Goal: Transaction & Acquisition: Register for event/course

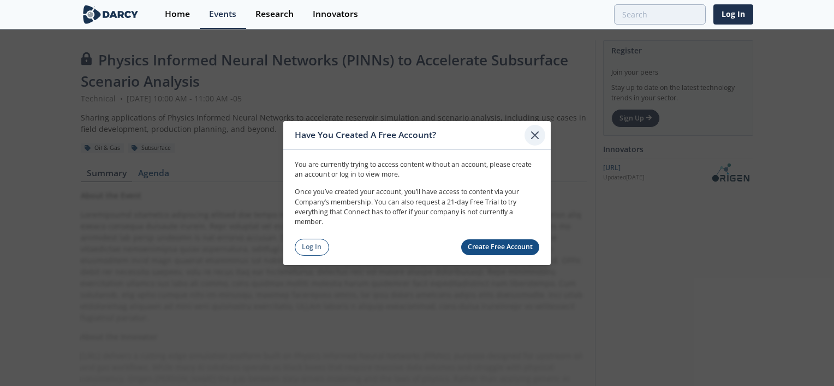
click at [535, 133] on icon at bounding box center [534, 135] width 13 height 13
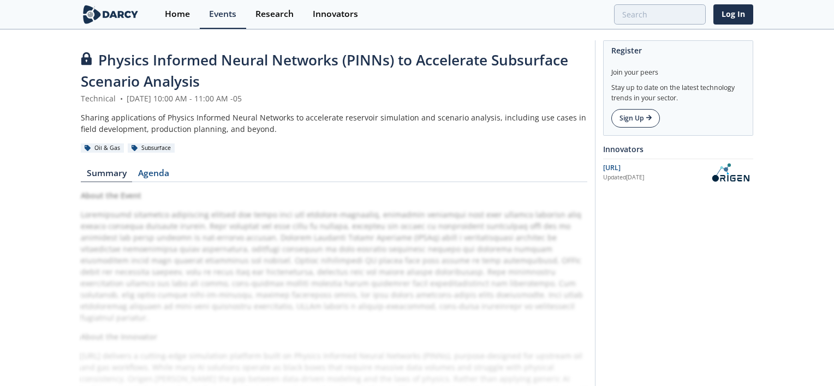
click at [624, 118] on link "Sign Up" at bounding box center [635, 118] width 49 height 19
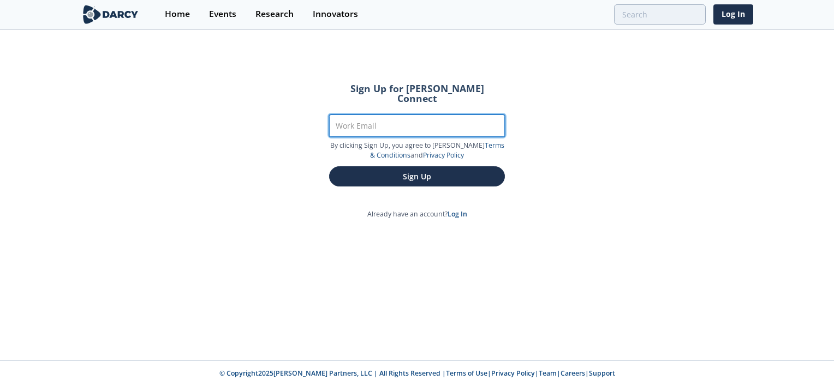
click at [430, 121] on input "Work Email" at bounding box center [417, 126] width 176 height 22
type input "[PERSON_NAME][EMAIL_ADDRESS][PERSON_NAME][DOMAIN_NAME]"
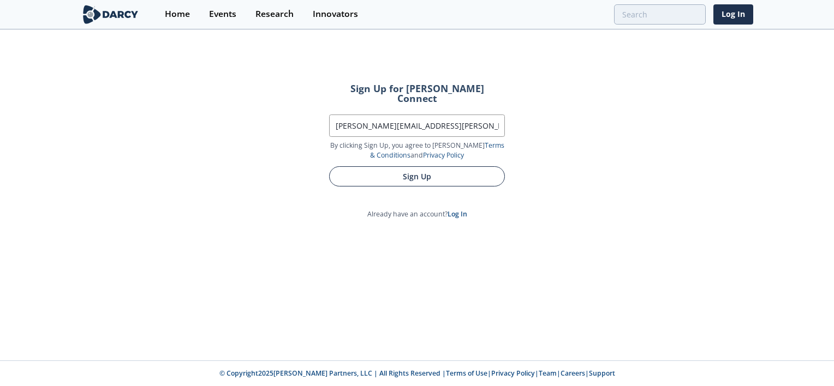
click at [416, 166] on button "Sign Up" at bounding box center [417, 176] width 176 height 20
click at [421, 166] on button "Sign Up" at bounding box center [417, 176] width 176 height 20
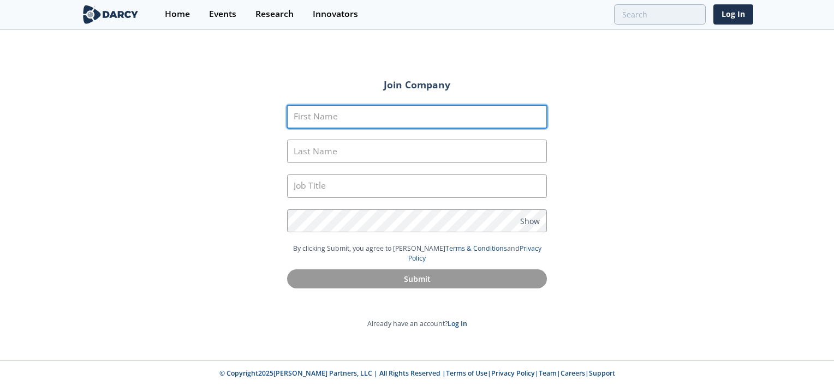
click at [395, 122] on input "First Name" at bounding box center [417, 116] width 260 height 23
type input "[PERSON_NAME]"
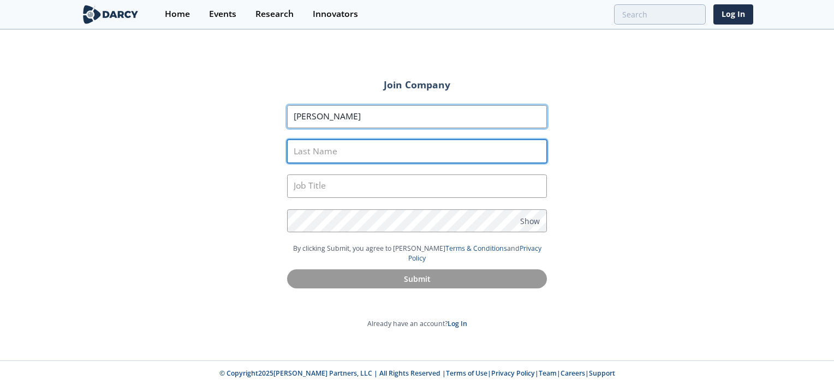
type input "[PERSON_NAME]"
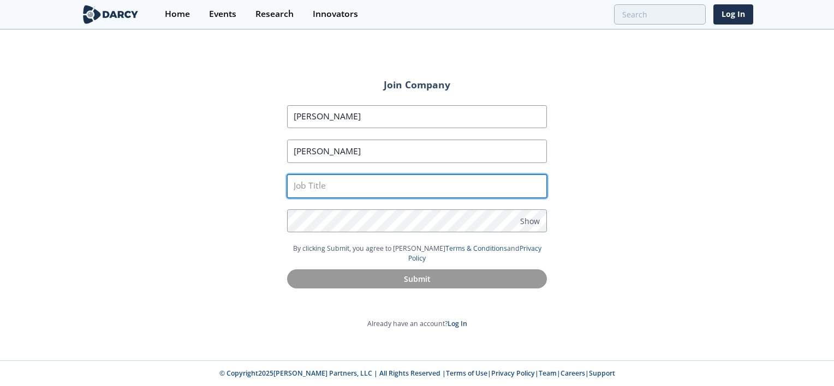
click at [349, 183] on input "text" at bounding box center [417, 186] width 260 height 23
type input "reservoir engineer"
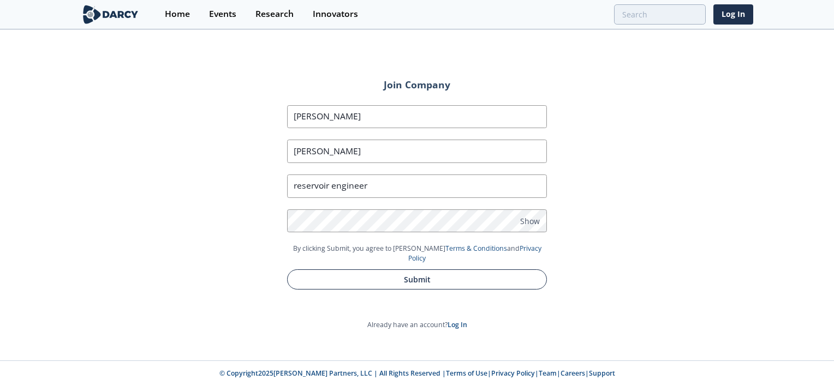
click at [429, 270] on button "Submit" at bounding box center [417, 280] width 260 height 20
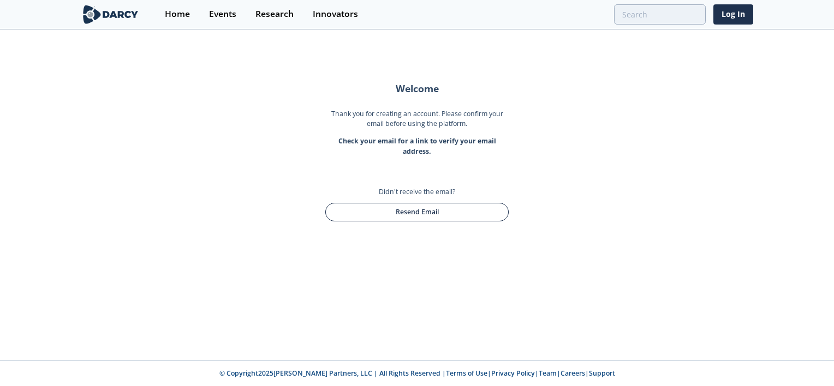
click at [459, 214] on button "Resend Email" at bounding box center [416, 212] width 183 height 19
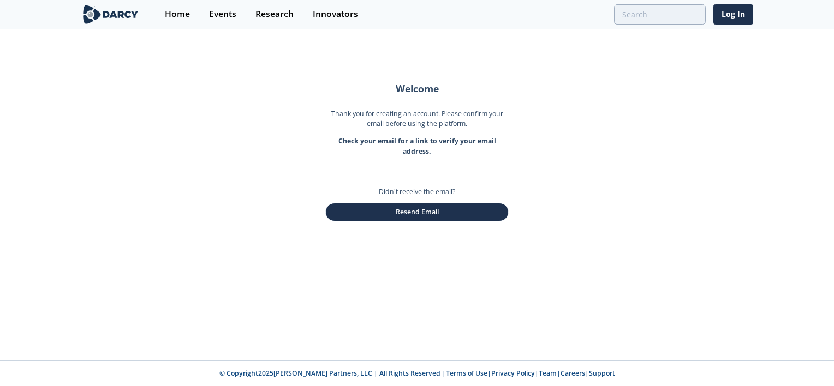
click at [501, 148] on p "Check your email for a link to verify your email address." at bounding box center [416, 146] width 183 height 20
click at [97, 15] on img at bounding box center [110, 14] width 59 height 19
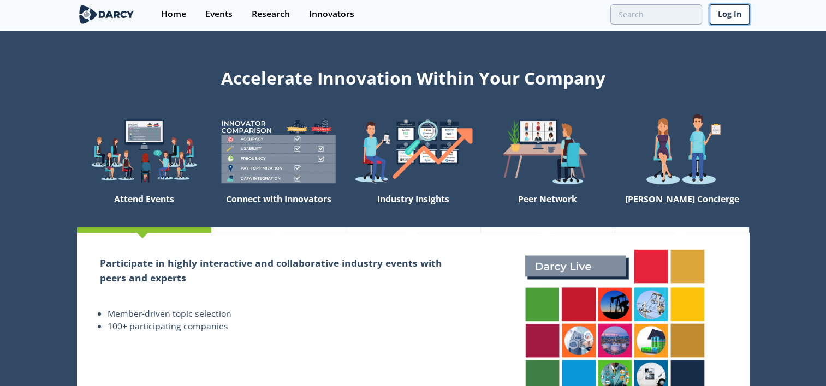
click at [725, 16] on link "Log In" at bounding box center [730, 14] width 40 height 20
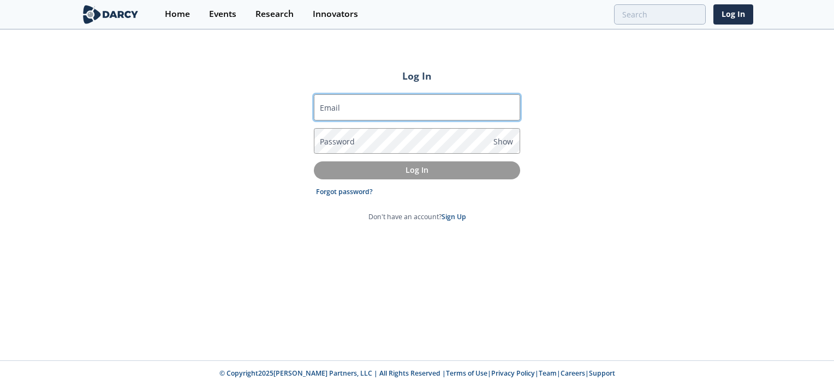
click at [437, 102] on input "Email" at bounding box center [417, 107] width 206 height 26
type input "[PERSON_NAME][EMAIL_ADDRESS][PERSON_NAME][DOMAIN_NAME]"
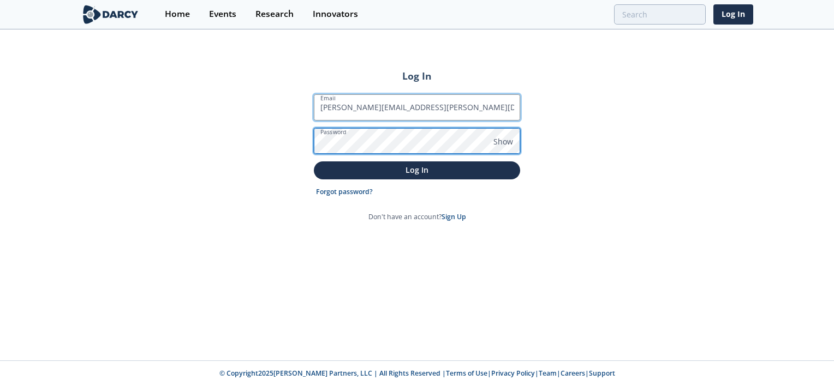
click at [314, 162] on button "Log In" at bounding box center [417, 171] width 206 height 18
